Goal: Connect with others: Connect with other users

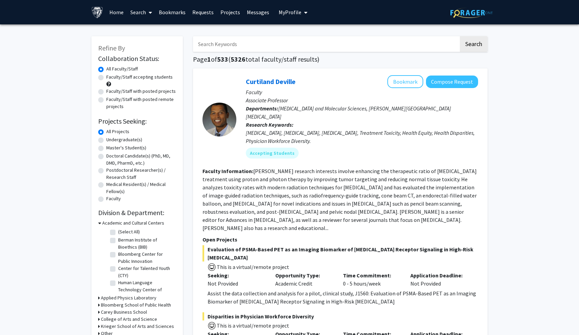
click at [295, 12] on span "My Profile" at bounding box center [290, 12] width 23 height 7
click at [136, 141] on label "Undergraduate(s)" at bounding box center [124, 139] width 36 height 7
click at [111, 140] on input "Undergraduate(s)" at bounding box center [108, 138] width 4 height 4
radio input "true"
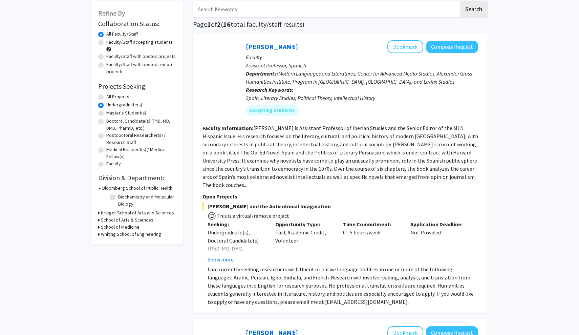
scroll to position [40, 0]
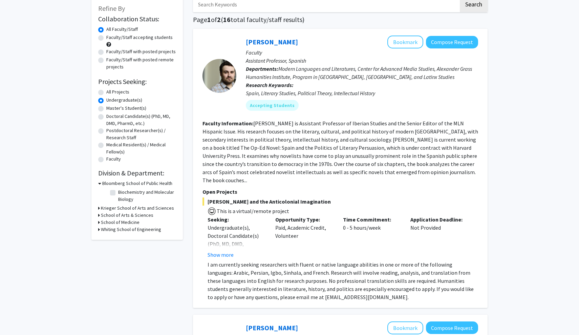
click at [119, 207] on h3 "Krieger School of Arts and Sciences" at bounding box center [137, 207] width 73 height 7
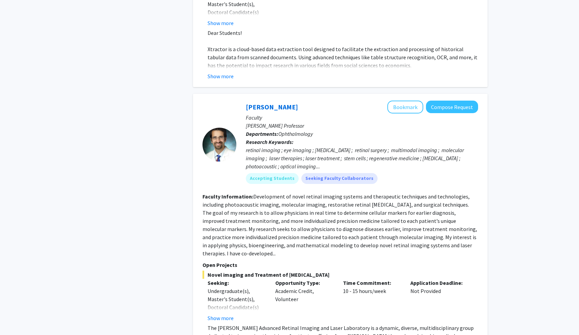
scroll to position [1812, 0]
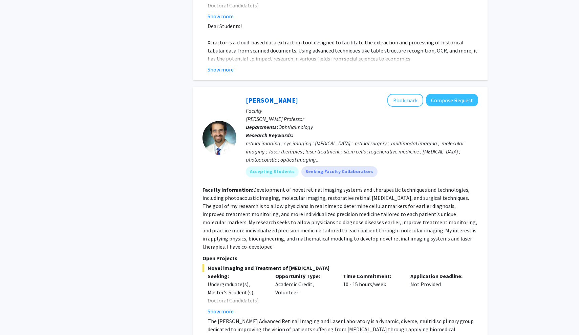
click at [259, 185] on section "Faculty Information: Development of novel retinal imaging systems and therapeut…" at bounding box center [339, 217] width 275 height 65
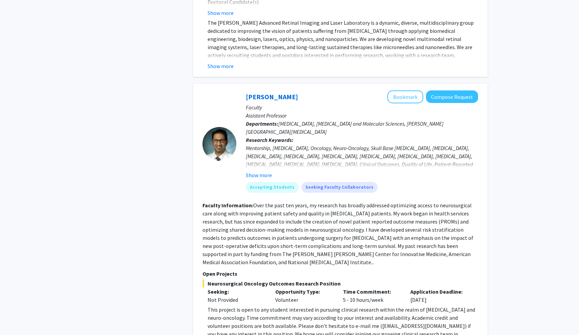
scroll to position [2116, 0]
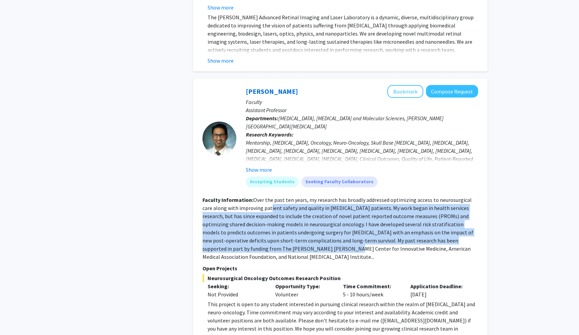
drag, startPoint x: 259, startPoint y: 152, endPoint x: 271, endPoint y: 190, distance: 40.2
click at [271, 196] on fg-read-more "Over the past ten years, my research has broadly addressed optimizing access to…" at bounding box center [337, 228] width 271 height 64
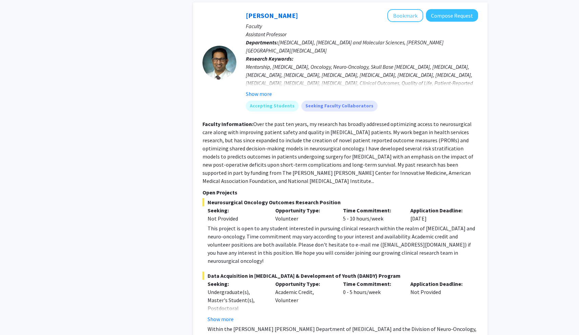
scroll to position [2192, 0]
click at [364, 224] on div "This project is open to any student interested in pursuing clinical research wi…" at bounding box center [342, 244] width 270 height 41
click at [356, 224] on div "This project is open to any student interested in pursuing clinical research wi…" at bounding box center [342, 244] width 270 height 41
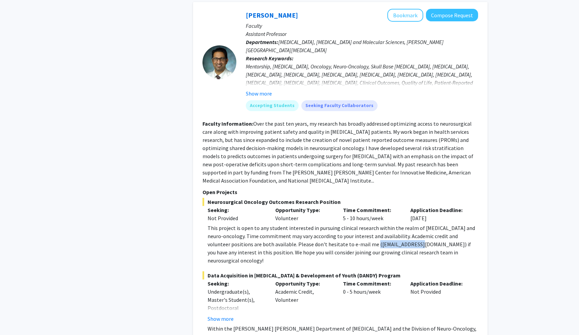
drag, startPoint x: 353, startPoint y: 180, endPoint x: 400, endPoint y: 180, distance: 46.4
click at [400, 224] on div "This project is open to any student interested in pursuing clinical research wi…" at bounding box center [342, 244] width 270 height 41
drag, startPoint x: 399, startPoint y: 180, endPoint x: 351, endPoint y: 180, distance: 48.1
click at [351, 224] on div "This project is open to any student interested in pursuing clinical research wi…" at bounding box center [342, 244] width 270 height 41
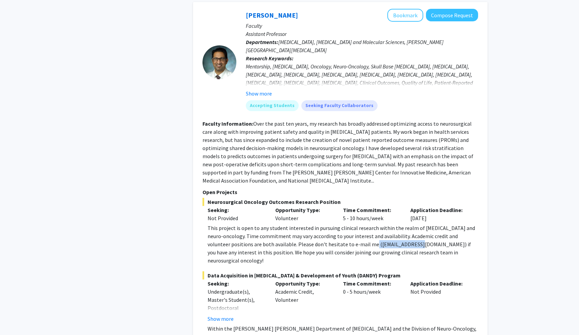
copy div "[EMAIL_ADDRESS][DOMAIN_NAME]"
click at [419, 224] on div "This project is open to any student interested in pursuing clinical research wi…" at bounding box center [342, 244] width 270 height 41
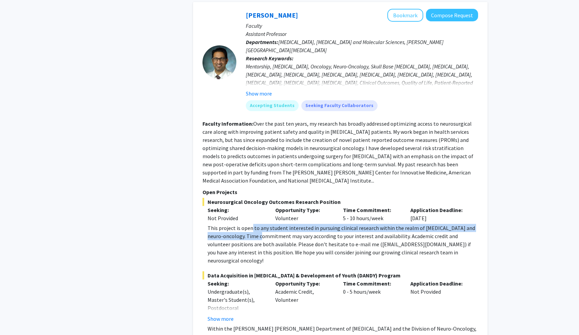
drag, startPoint x: 251, startPoint y: 165, endPoint x: 252, endPoint y: 174, distance: 9.0
click at [252, 224] on div "This project is open to any student interested in pursuing clinical research wi…" at bounding box center [342, 244] width 270 height 41
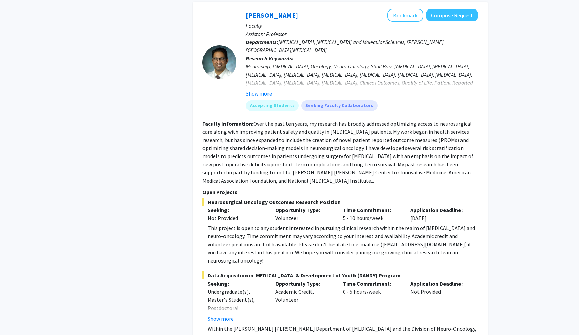
click at [252, 224] on div "This project is open to any student interested in pursuing clinical research wi…" at bounding box center [342, 244] width 270 height 41
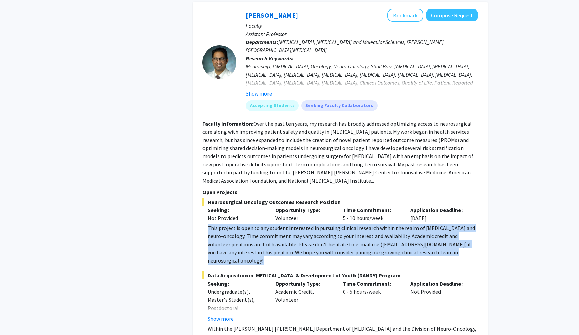
click at [252, 224] on div "This project is open to any student interested in pursuing clinical research wi…" at bounding box center [342, 244] width 270 height 41
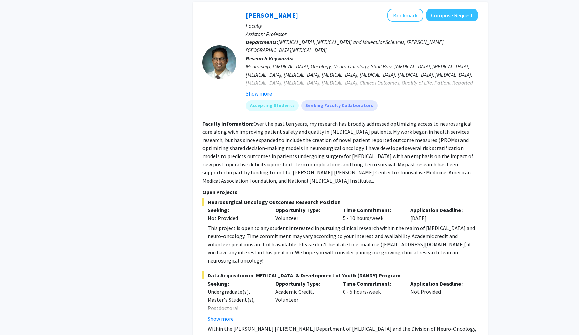
click at [252, 224] on div "This project is open to any student interested in pursuing clinical research wi…" at bounding box center [342, 244] width 270 height 41
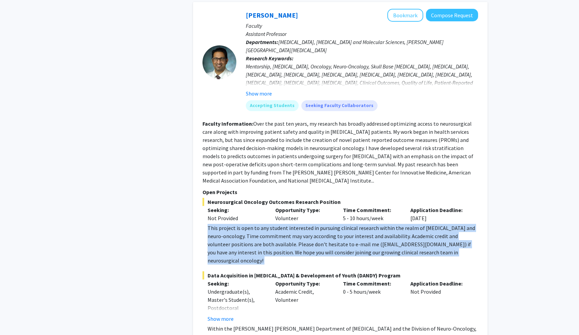
click at [252, 224] on div "This project is open to any student interested in pursuing clinical research wi…" at bounding box center [342, 244] width 270 height 41
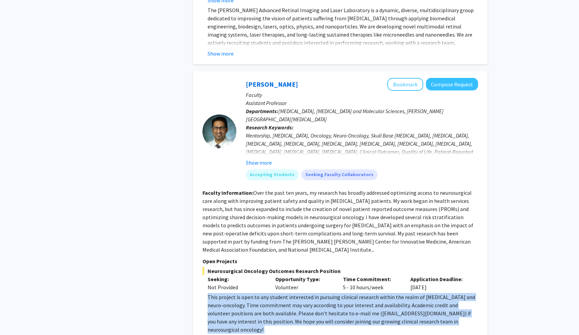
scroll to position [2122, 0]
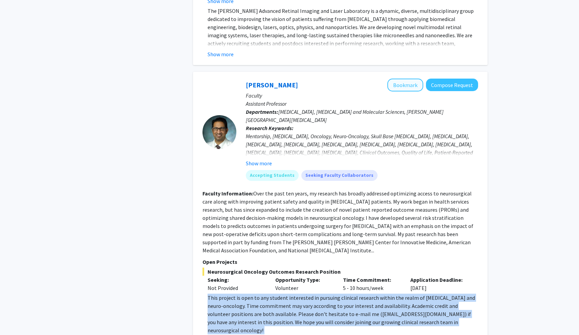
click at [410, 79] on button "Bookmark" at bounding box center [405, 85] width 36 height 13
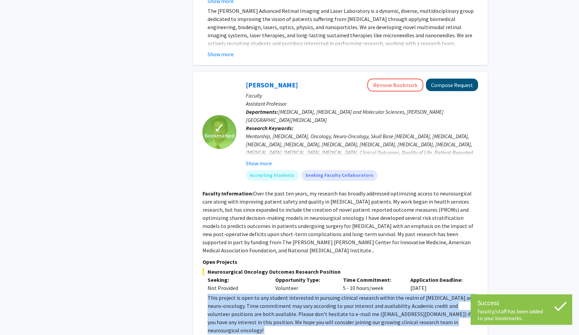
click at [452, 79] on button "Compose Request" at bounding box center [452, 85] width 52 height 13
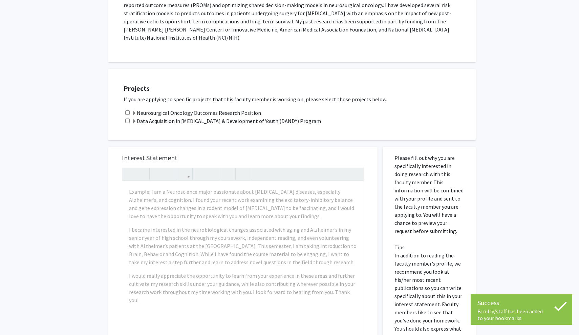
scroll to position [179, 0]
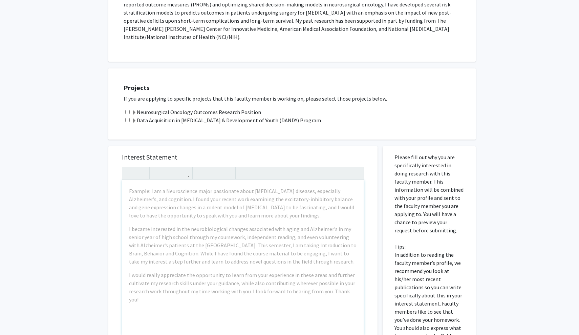
click at [278, 108] on div "Neurosurgical Oncology Outcomes Research Position" at bounding box center [296, 112] width 345 height 8
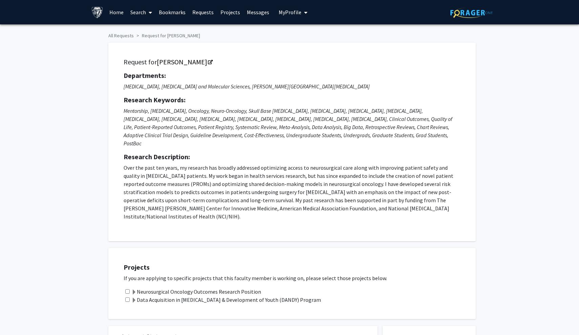
scroll to position [0, 0]
click at [252, 134] on icon "Mentorship, [MEDICAL_DATA], Oncology, Neuro-Oncology, Skull Base [MEDICAL_DATA]…" at bounding box center [288, 126] width 329 height 39
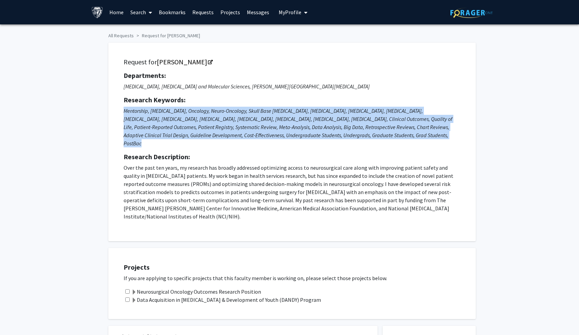
click at [252, 134] on icon "Mentorship, [MEDICAL_DATA], Oncology, Neuro-Oncology, Skull Base [MEDICAL_DATA]…" at bounding box center [288, 126] width 329 height 39
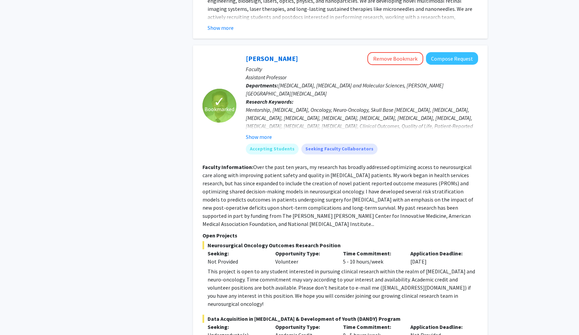
scroll to position [2143, 0]
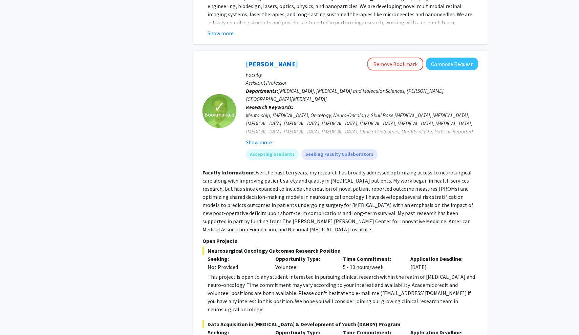
click at [253, 246] on span "Neurosurgical Oncology Outcomes Research Position" at bounding box center [339, 250] width 275 height 8
click at [263, 138] on button "Show more" at bounding box center [259, 142] width 26 height 8
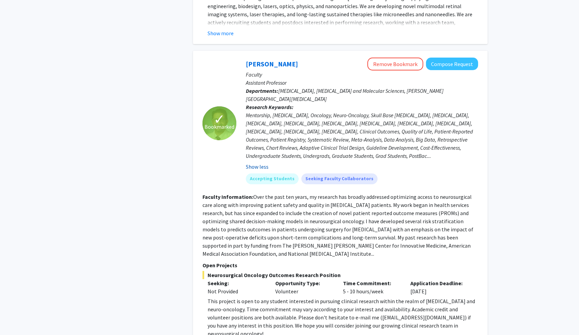
click at [262, 162] on button "Show less" at bounding box center [257, 166] width 23 height 8
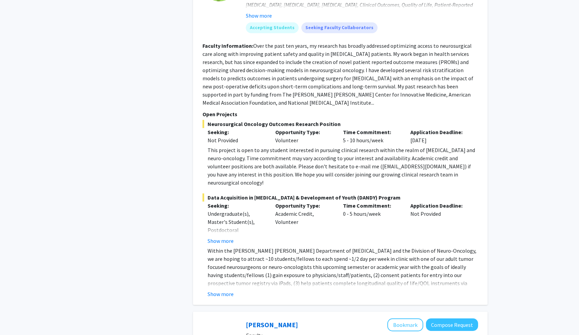
scroll to position [2243, 0]
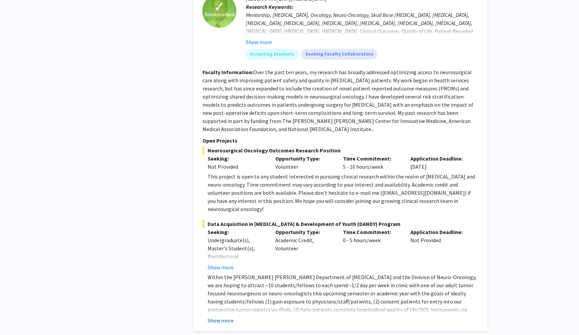
click at [222, 316] on button "Show more" at bounding box center [220, 320] width 26 height 8
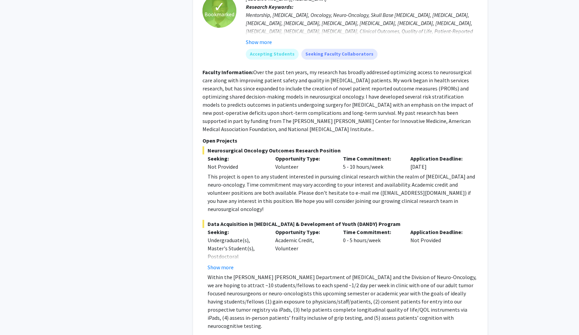
click at [241, 273] on p "Within the [PERSON_NAME] [PERSON_NAME] Department of [MEDICAL_DATA] and the Div…" at bounding box center [342, 301] width 270 height 57
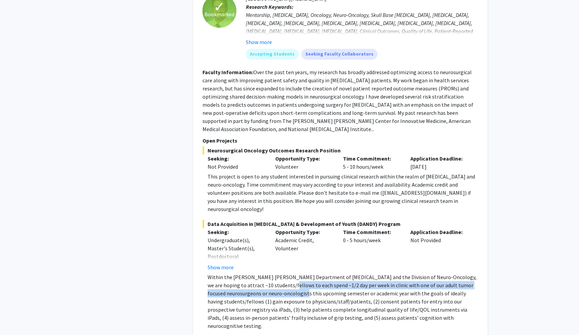
click at [268, 273] on p "Within the [PERSON_NAME] [PERSON_NAME] Department of [MEDICAL_DATA] and the Div…" at bounding box center [342, 301] width 270 height 57
click at [263, 273] on p "Within the [PERSON_NAME] [PERSON_NAME] Department of [MEDICAL_DATA] and the Div…" at bounding box center [342, 301] width 270 height 57
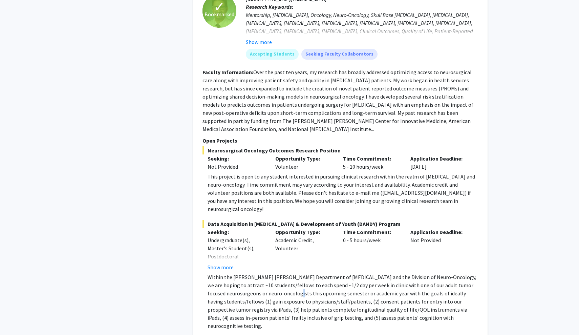
drag, startPoint x: 260, startPoint y: 220, endPoint x: 265, endPoint y: 221, distance: 5.0
click at [265, 273] on p "Within the [PERSON_NAME] [PERSON_NAME] Department of [MEDICAL_DATA] and the Div…" at bounding box center [342, 301] width 270 height 57
click at [263, 273] on p "Within the [PERSON_NAME] [PERSON_NAME] Department of [MEDICAL_DATA] and the Div…" at bounding box center [342, 301] width 270 height 57
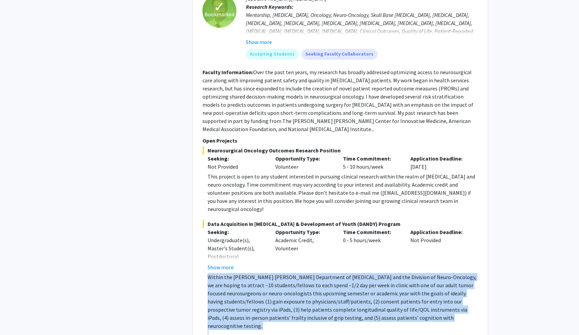
click at [262, 273] on p "Within the [PERSON_NAME] [PERSON_NAME] Department of [MEDICAL_DATA] and the Div…" at bounding box center [342, 301] width 270 height 57
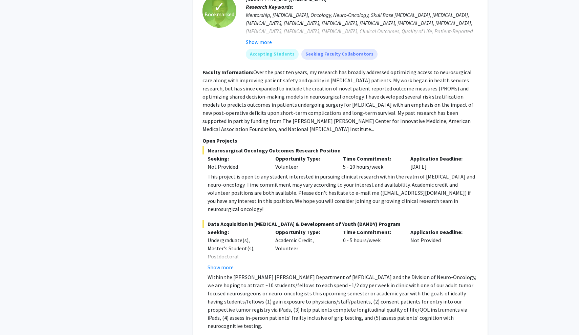
click at [261, 273] on p "Within the [PERSON_NAME] [PERSON_NAME] Department of [MEDICAL_DATA] and the Div…" at bounding box center [342, 301] width 270 height 57
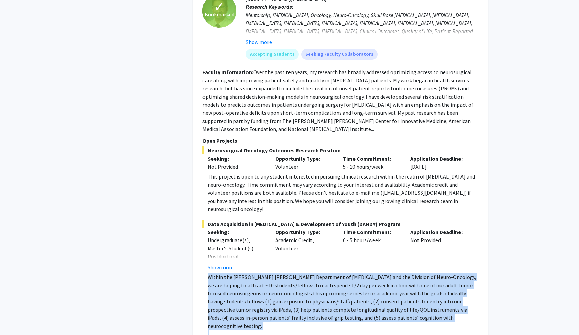
click at [261, 273] on p "Within the [PERSON_NAME] [PERSON_NAME] Department of [MEDICAL_DATA] and the Div…" at bounding box center [342, 301] width 270 height 57
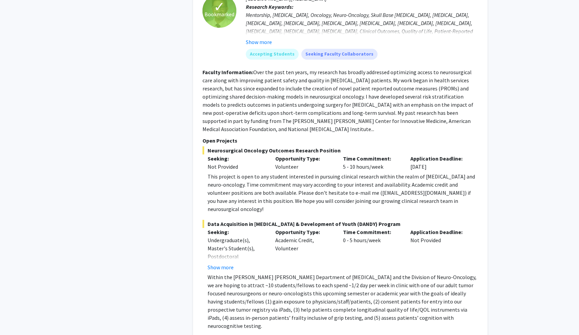
drag, startPoint x: 252, startPoint y: 265, endPoint x: 258, endPoint y: 270, distance: 8.1
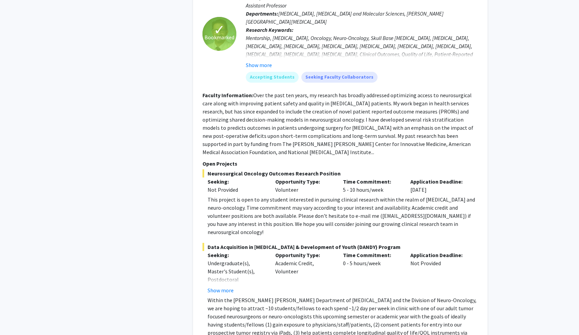
scroll to position [2234, 0]
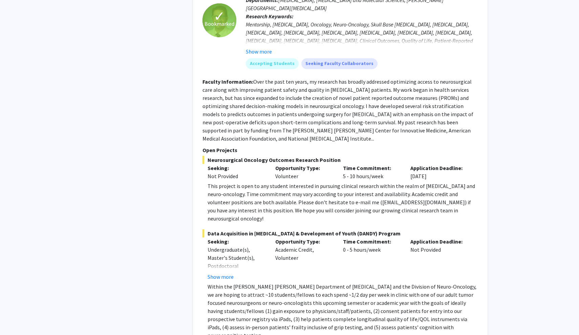
click at [392, 282] on p "Within the [PERSON_NAME] [PERSON_NAME] Department of [MEDICAL_DATA] and the Div…" at bounding box center [342, 310] width 270 height 57
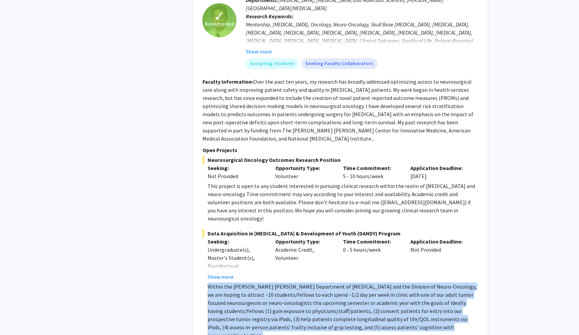
click at [392, 282] on p "Within the [PERSON_NAME] [PERSON_NAME] Department of [MEDICAL_DATA] and the Div…" at bounding box center [342, 310] width 270 height 57
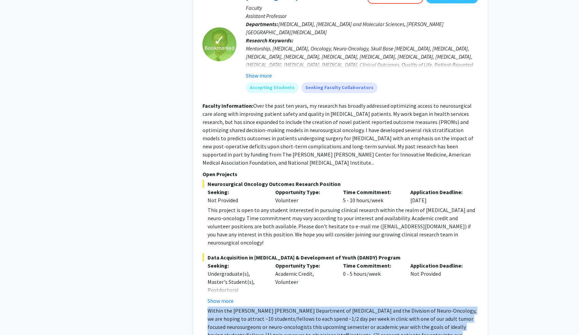
scroll to position [2209, 0]
